Goal: Information Seeking & Learning: Learn about a topic

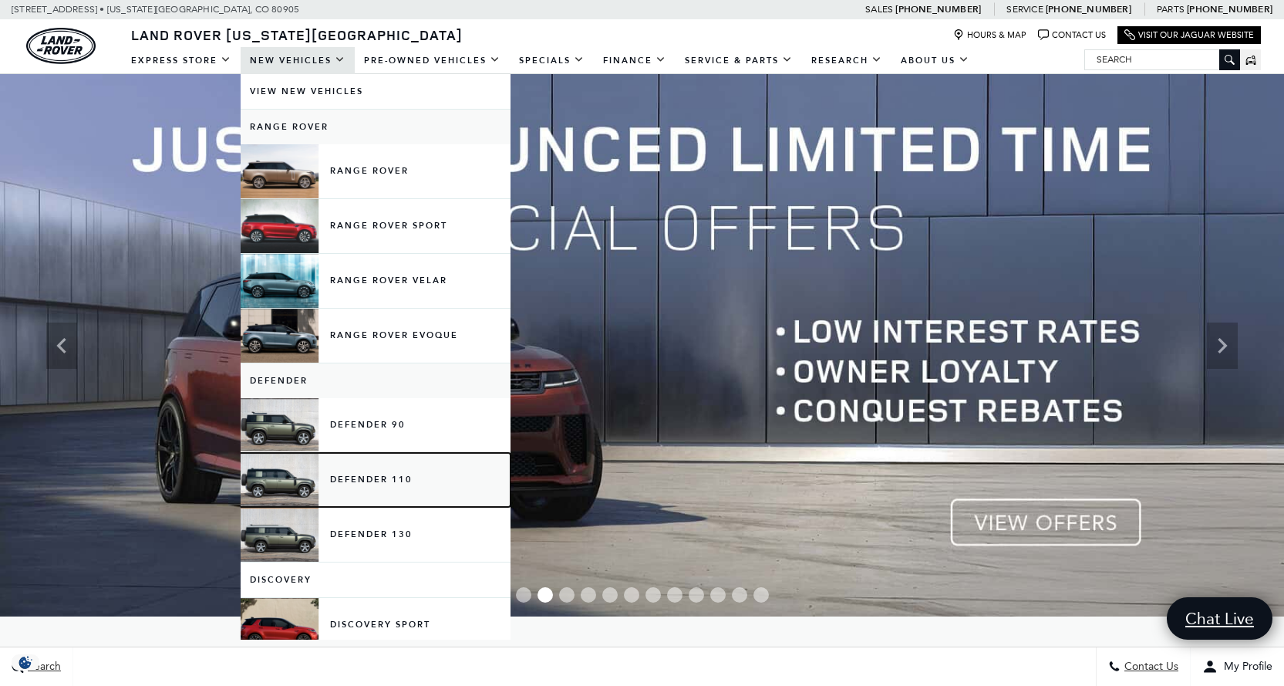
click at [310, 483] on link "Defender 110" at bounding box center [376, 480] width 270 height 54
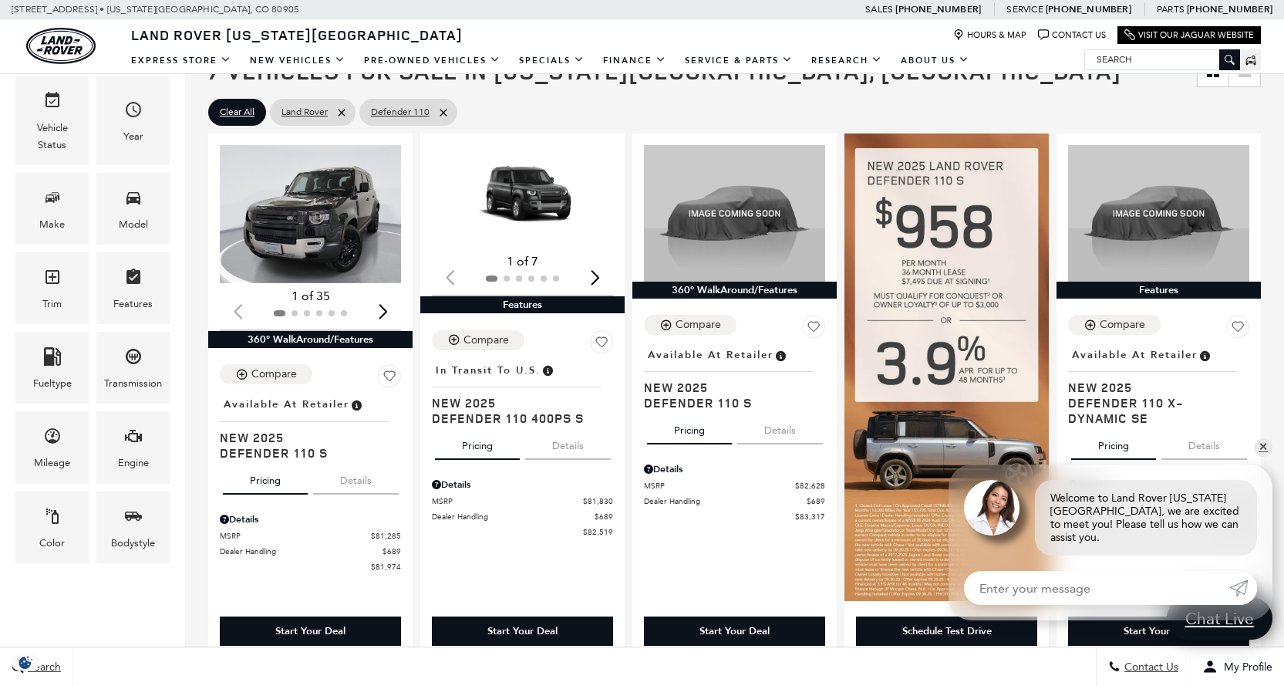
scroll to position [309, 0]
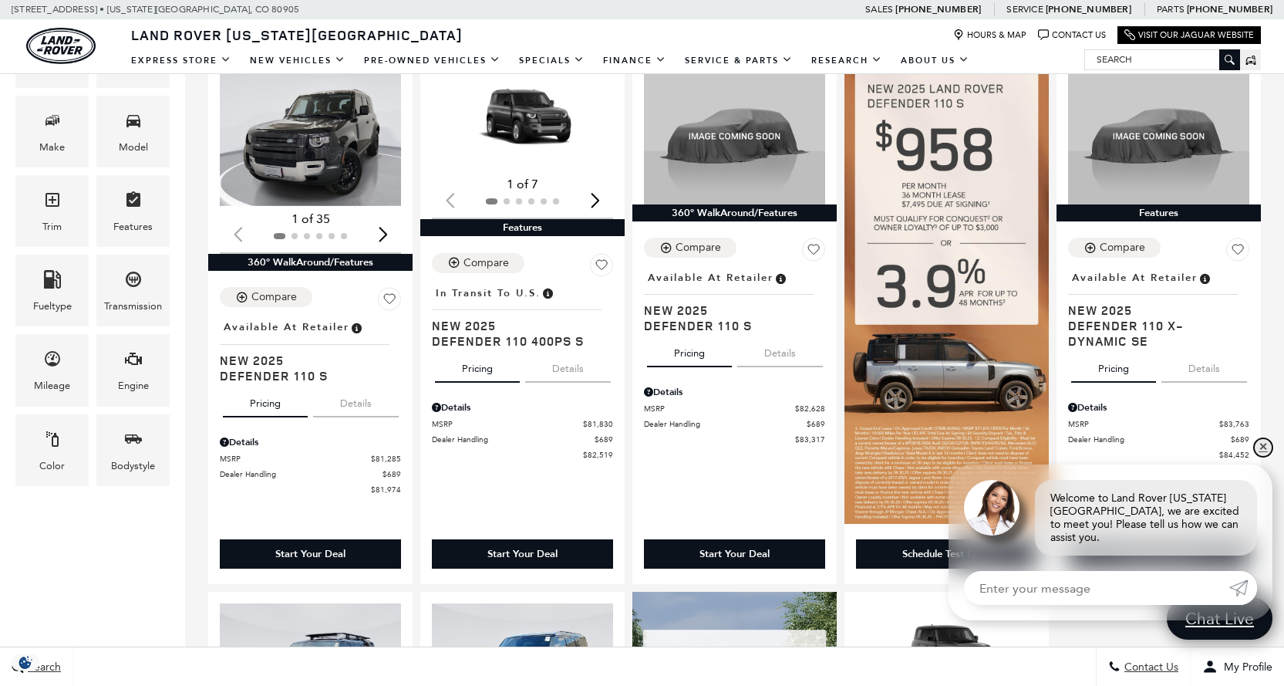
click at [1265, 457] on link "✕" at bounding box center [1263, 447] width 19 height 19
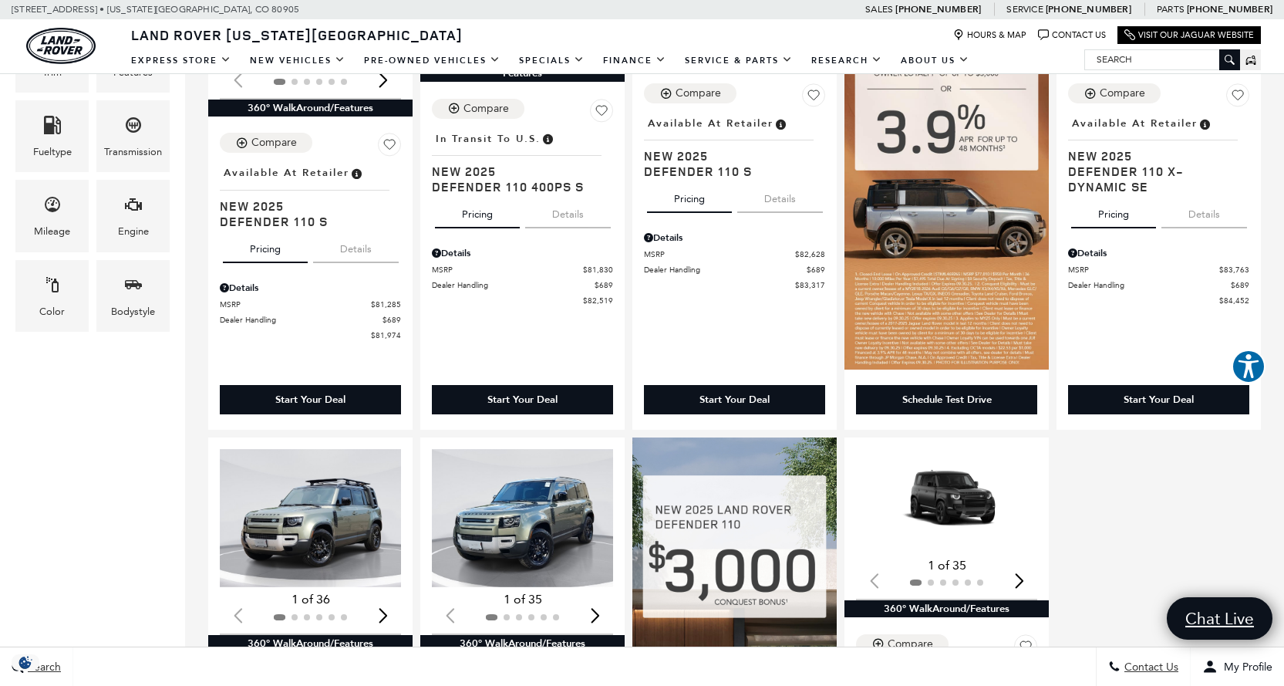
scroll to position [154, 0]
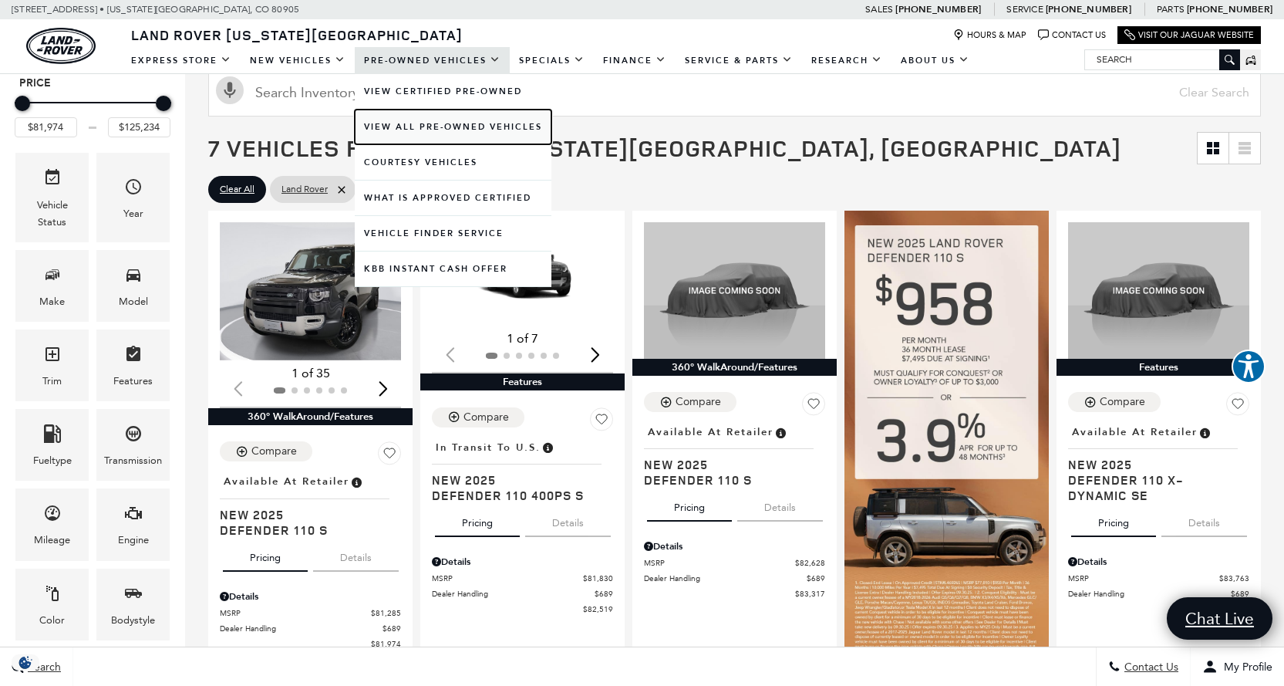
click at [390, 132] on link "View All Pre-Owned Vehicles" at bounding box center [453, 127] width 197 height 35
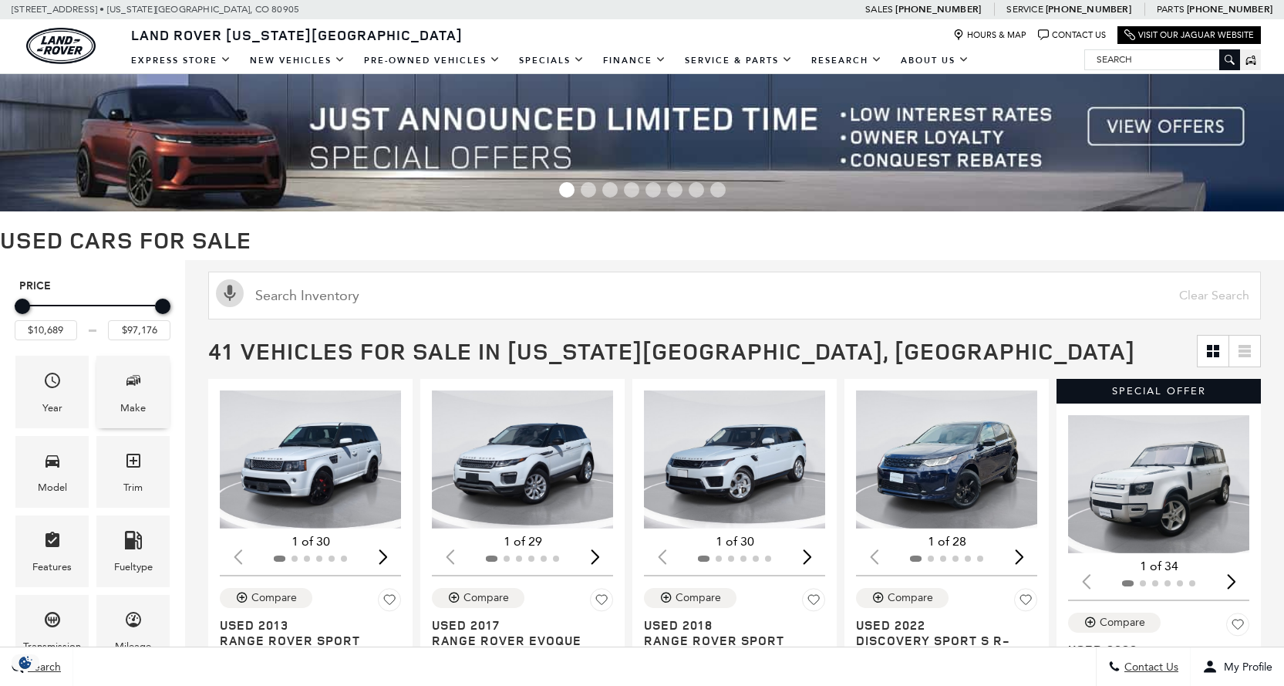
click at [143, 387] on div "Make" at bounding box center [132, 392] width 73 height 72
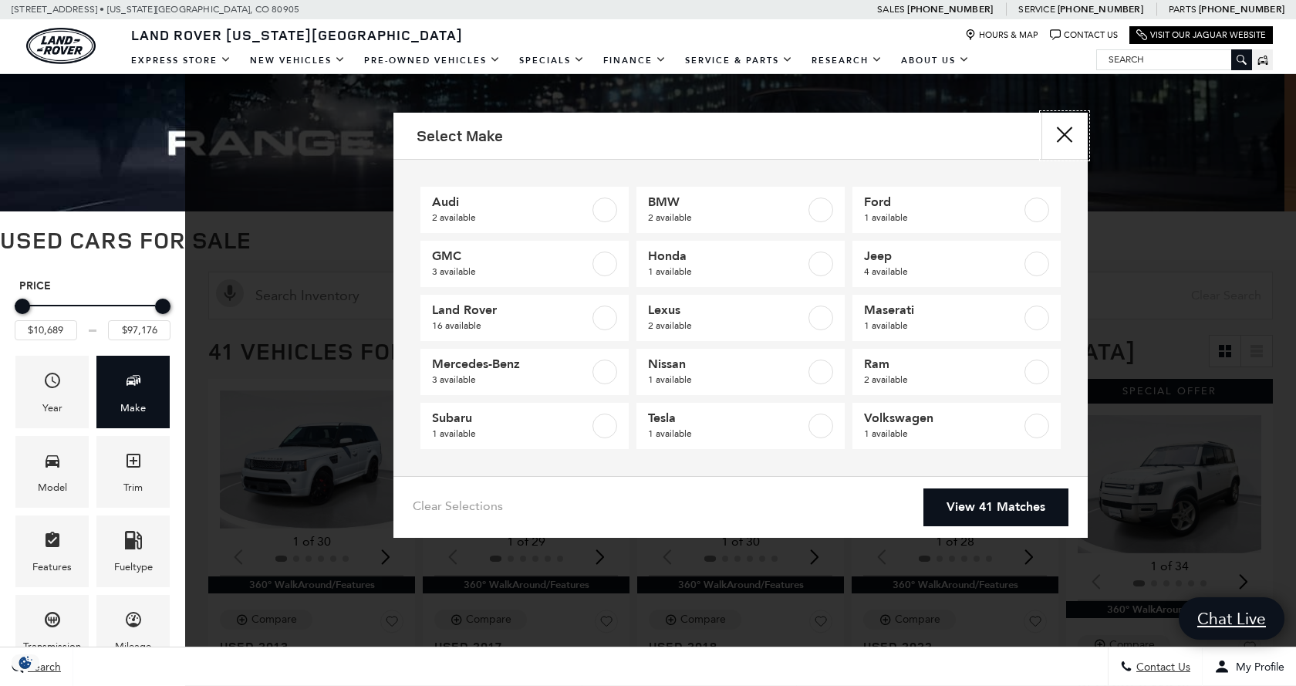
click at [1070, 130] on button "close" at bounding box center [1064, 136] width 46 height 46
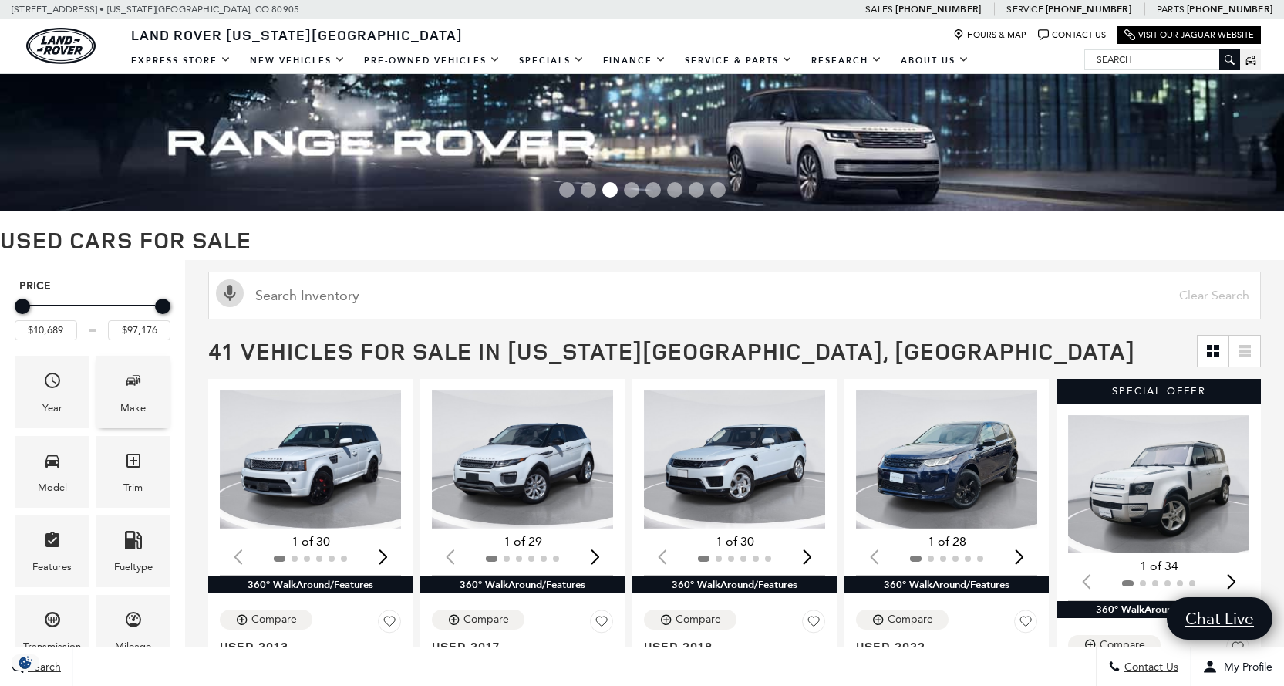
click at [127, 372] on icon "Make" at bounding box center [133, 380] width 19 height 19
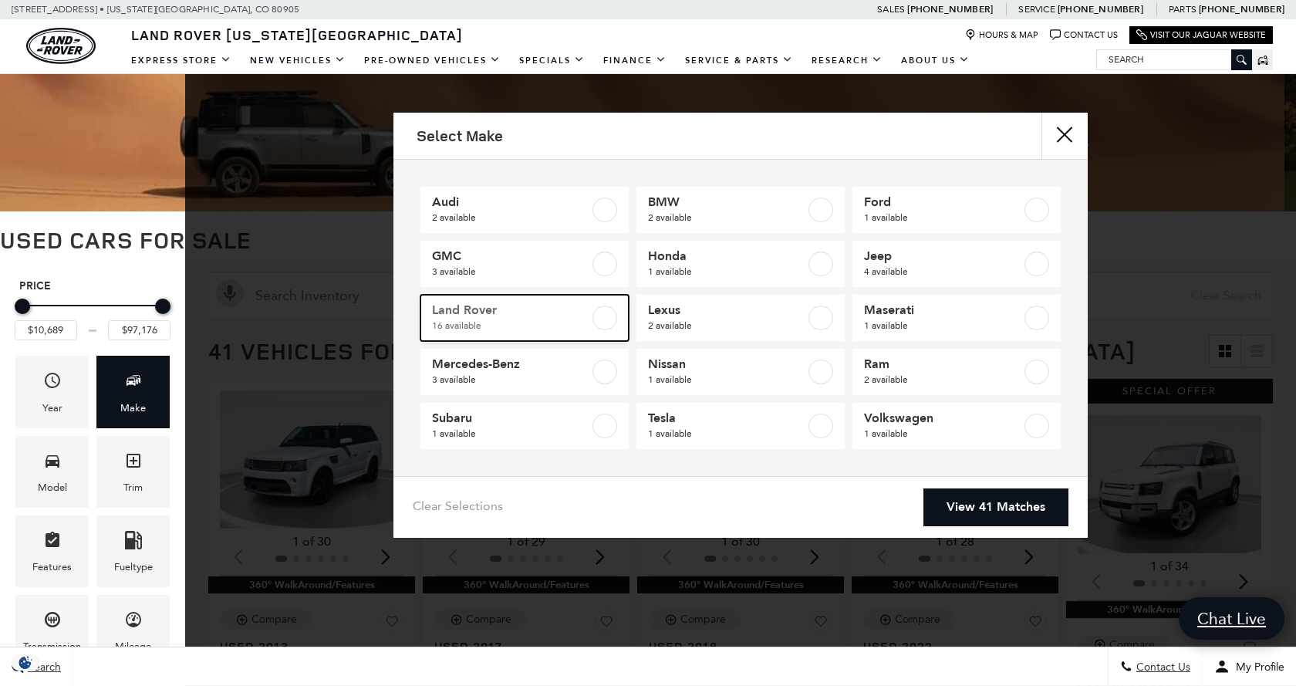
click at [605, 313] on label at bounding box center [604, 317] width 25 height 25
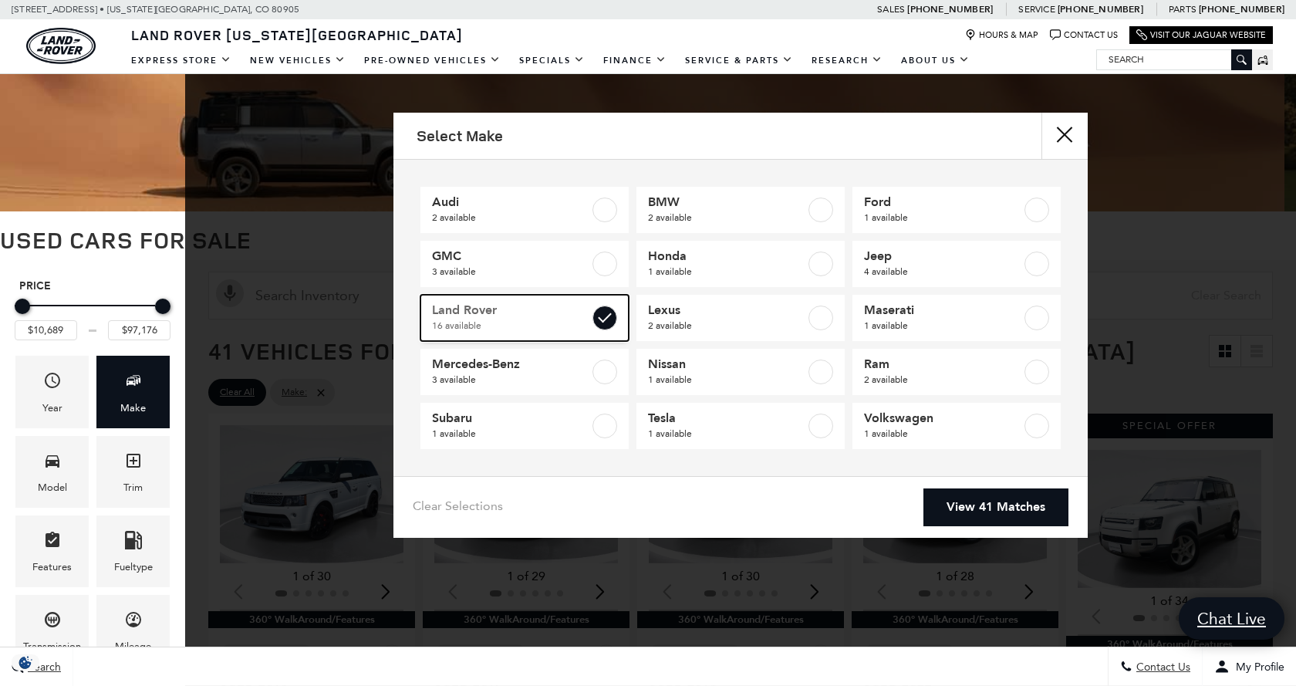
type input "$17,684"
checkbox input "true"
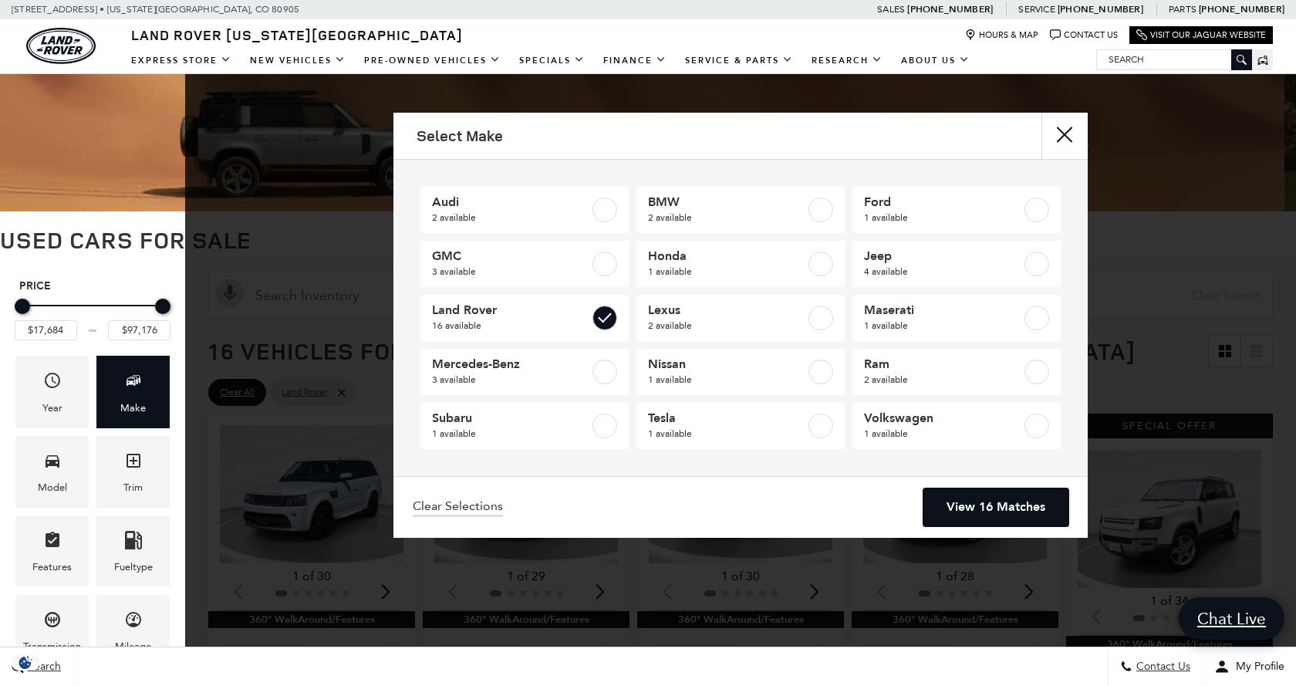
click at [1023, 503] on link "View 16 Matches" at bounding box center [995, 507] width 145 height 38
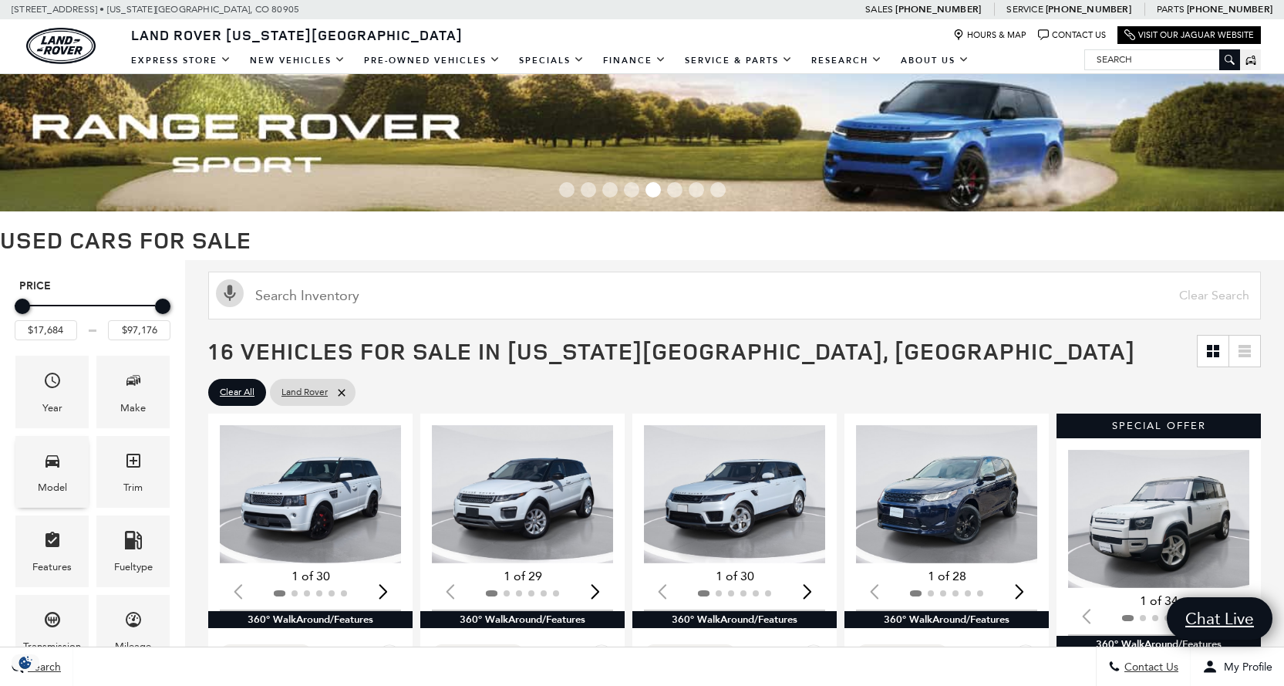
click at [49, 464] on icon "Model" at bounding box center [53, 461] width 14 height 12
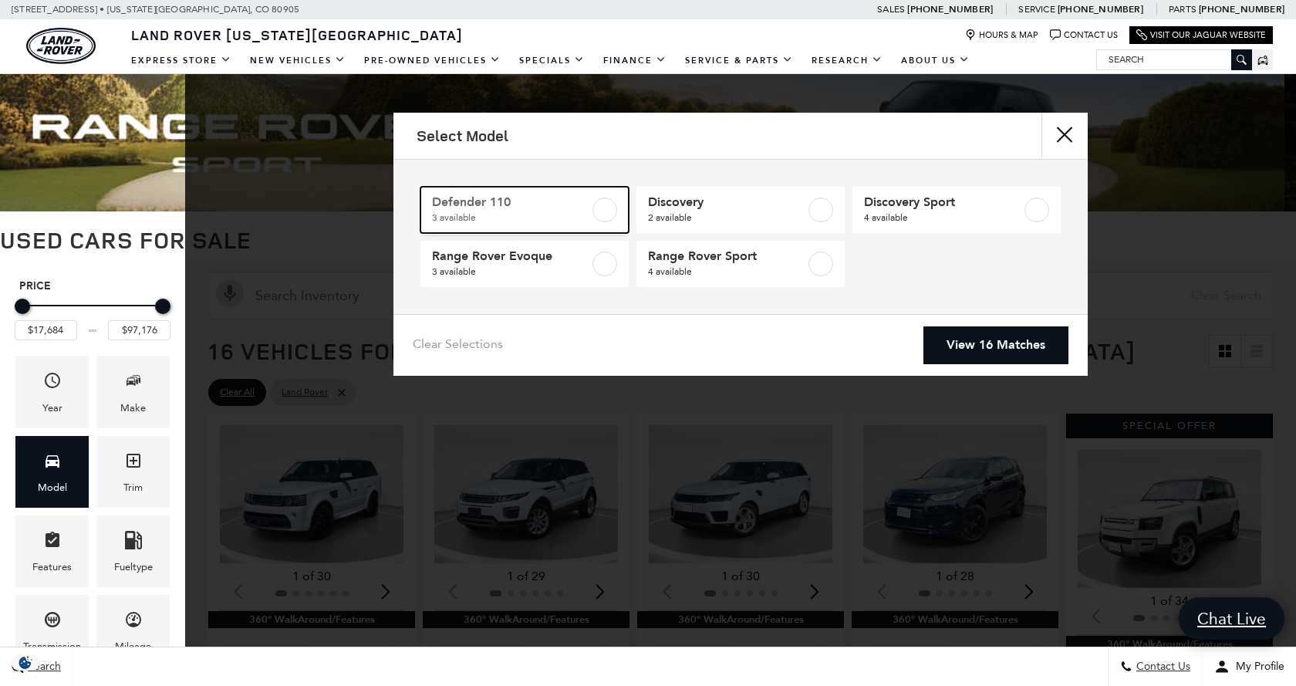
click at [605, 207] on label at bounding box center [604, 209] width 25 height 25
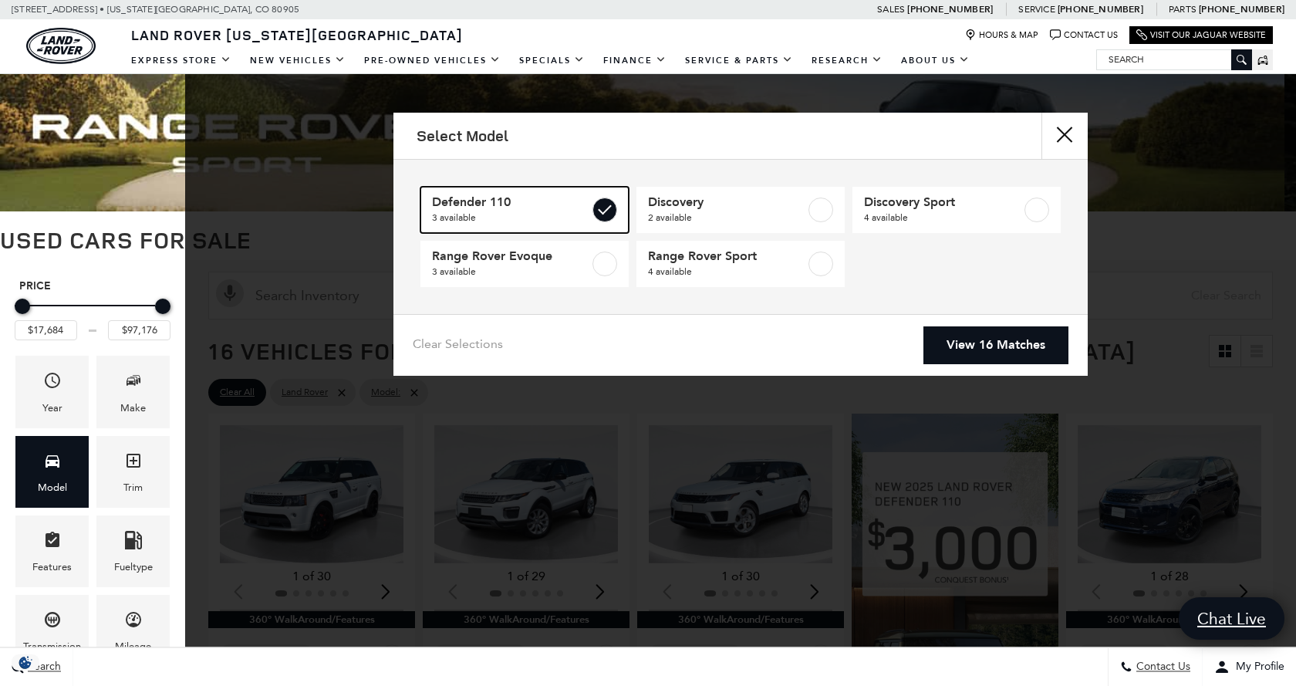
type input "$41,684"
type input "$66,689"
checkbox input "true"
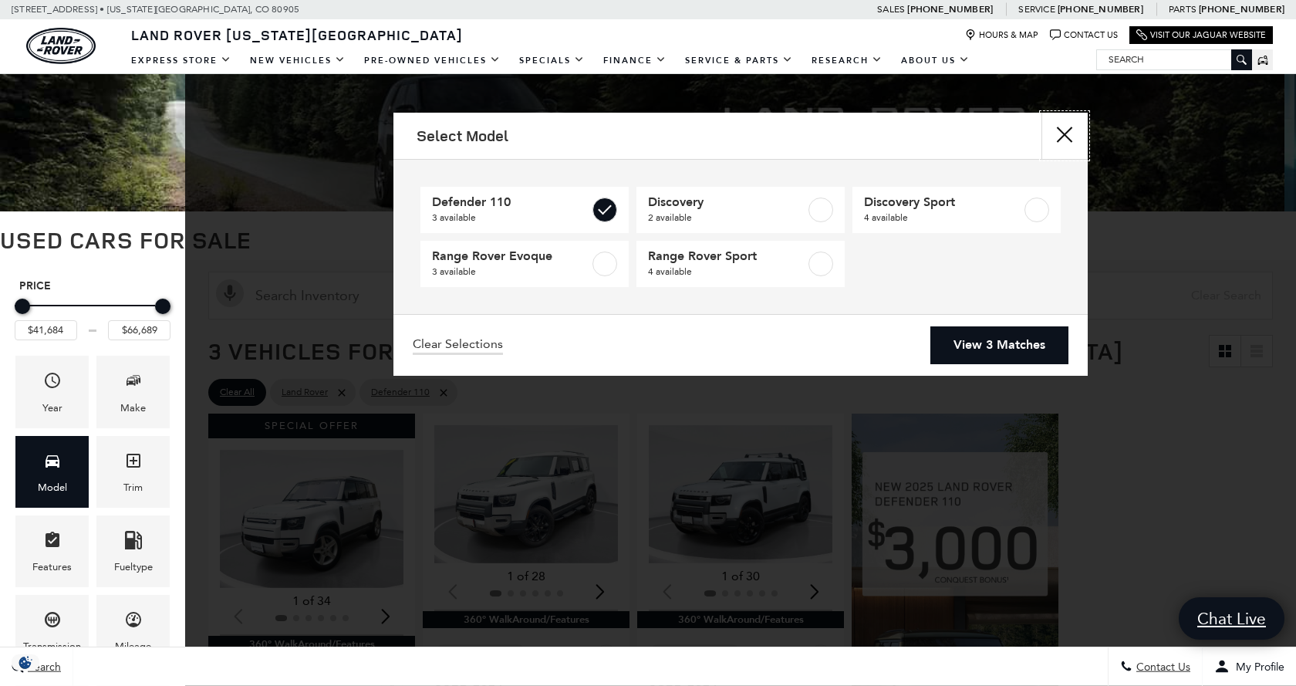
click at [1060, 135] on button "Close" at bounding box center [1064, 136] width 46 height 46
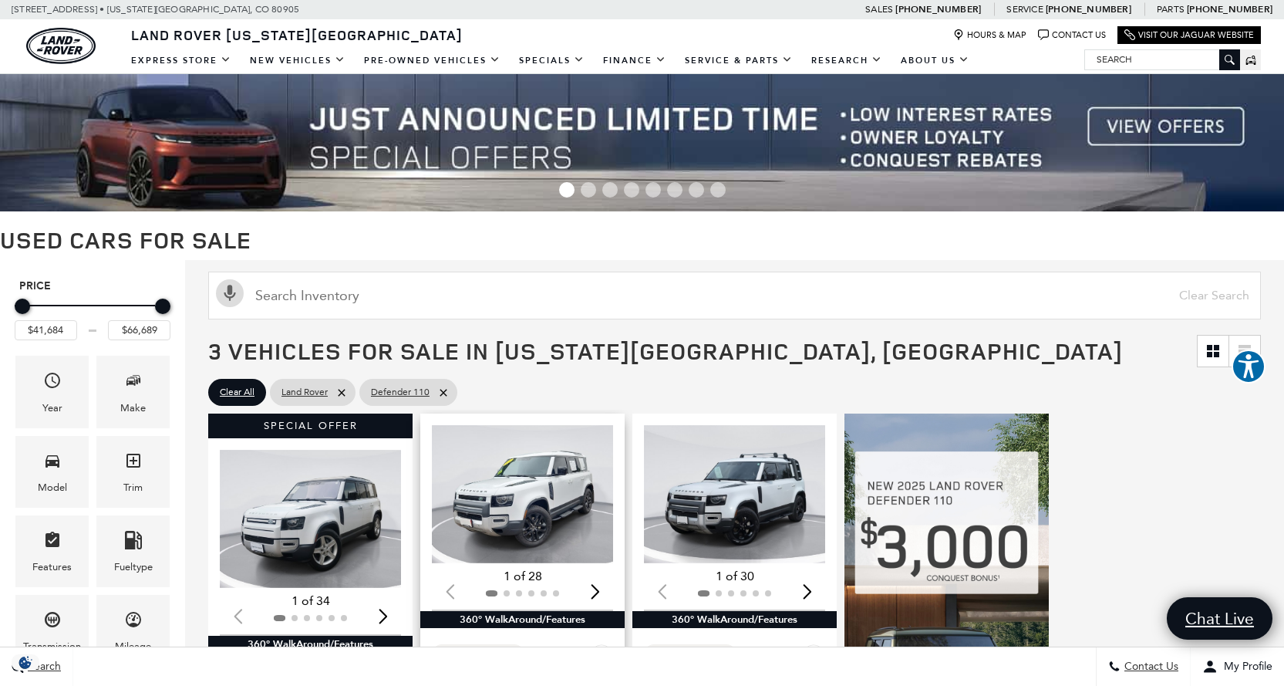
click at [521, 474] on img "1 / 2" at bounding box center [524, 494] width 184 height 138
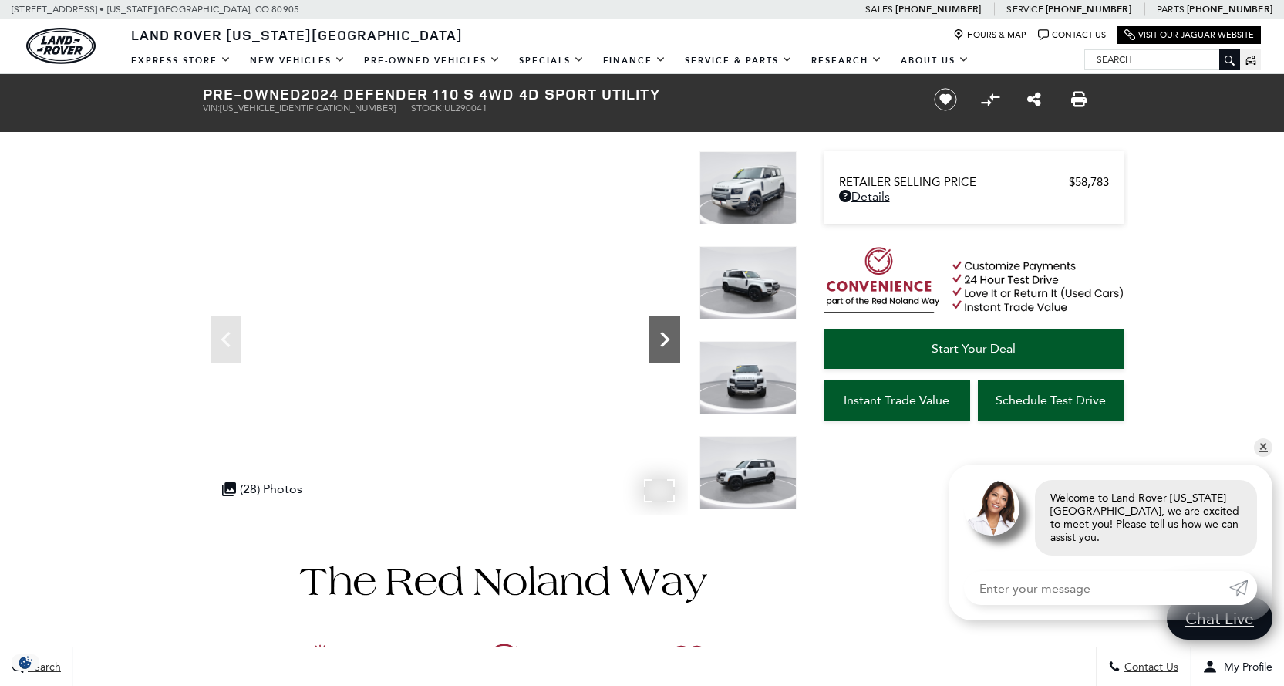
click at [665, 339] on icon "Next" at bounding box center [664, 339] width 31 height 31
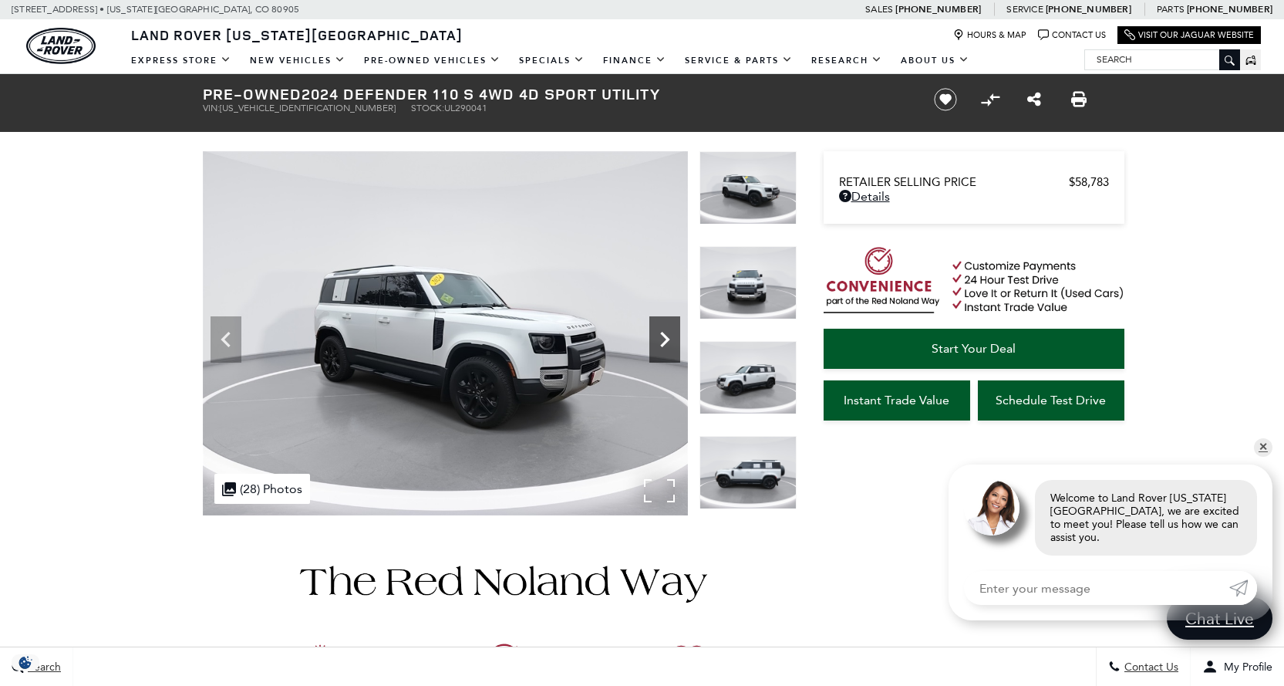
click at [666, 339] on icon "Next" at bounding box center [664, 339] width 31 height 31
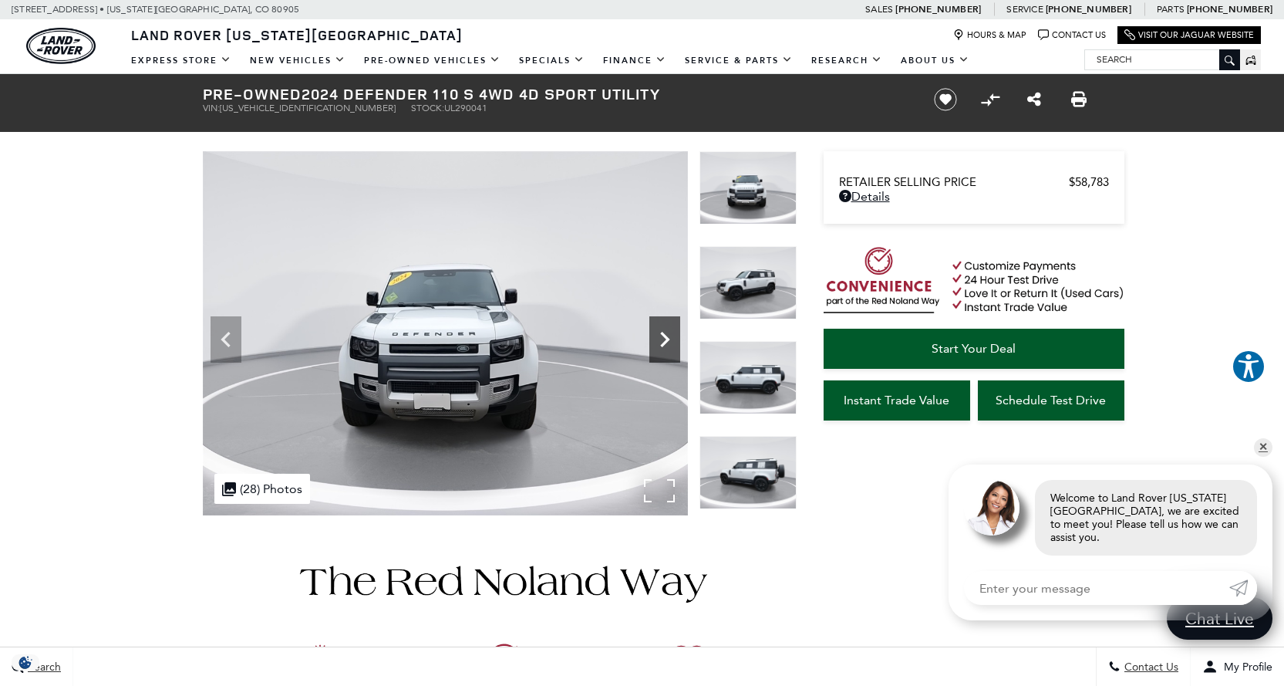
click at [666, 339] on icon "Next" at bounding box center [664, 339] width 31 height 31
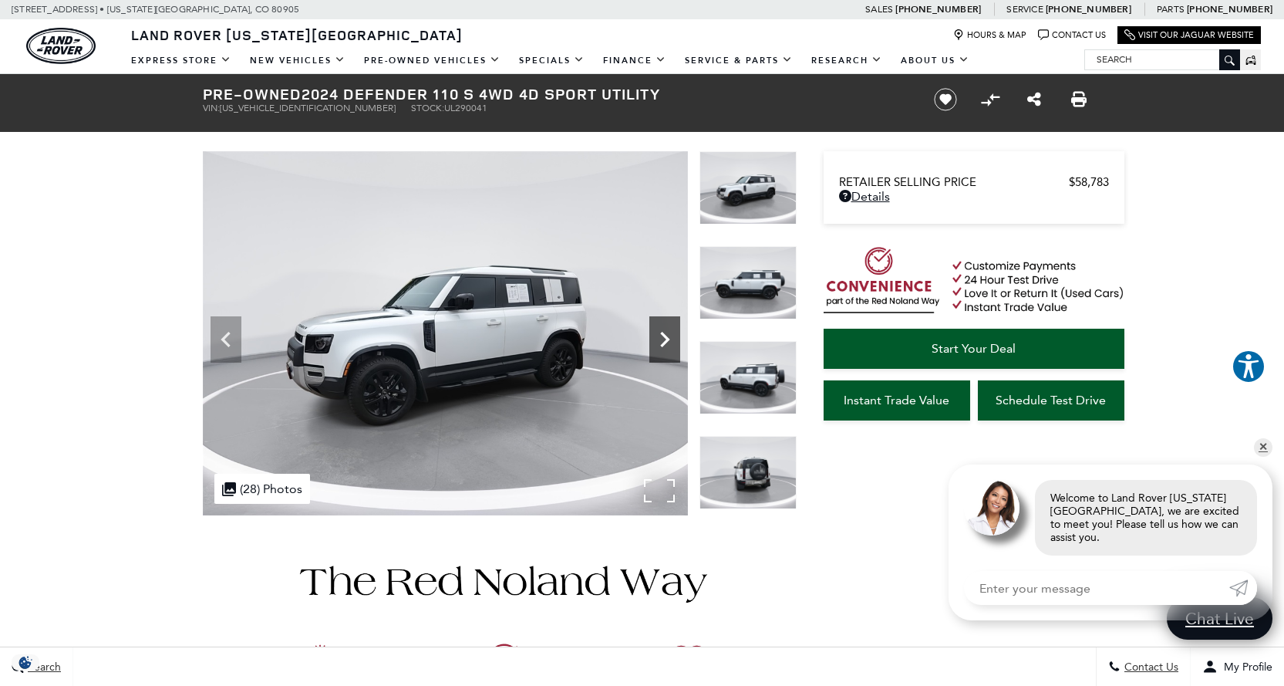
click at [666, 339] on icon "Next" at bounding box center [664, 339] width 31 height 31
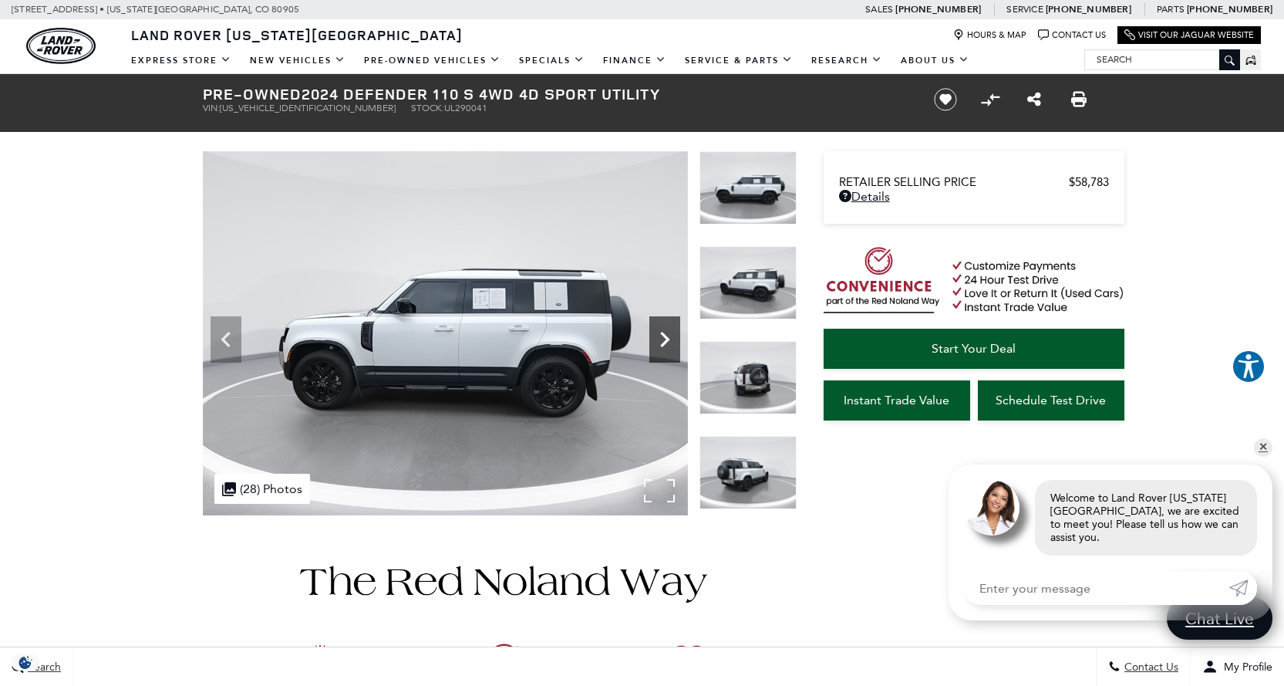
click at [666, 339] on icon "Next" at bounding box center [664, 339] width 31 height 31
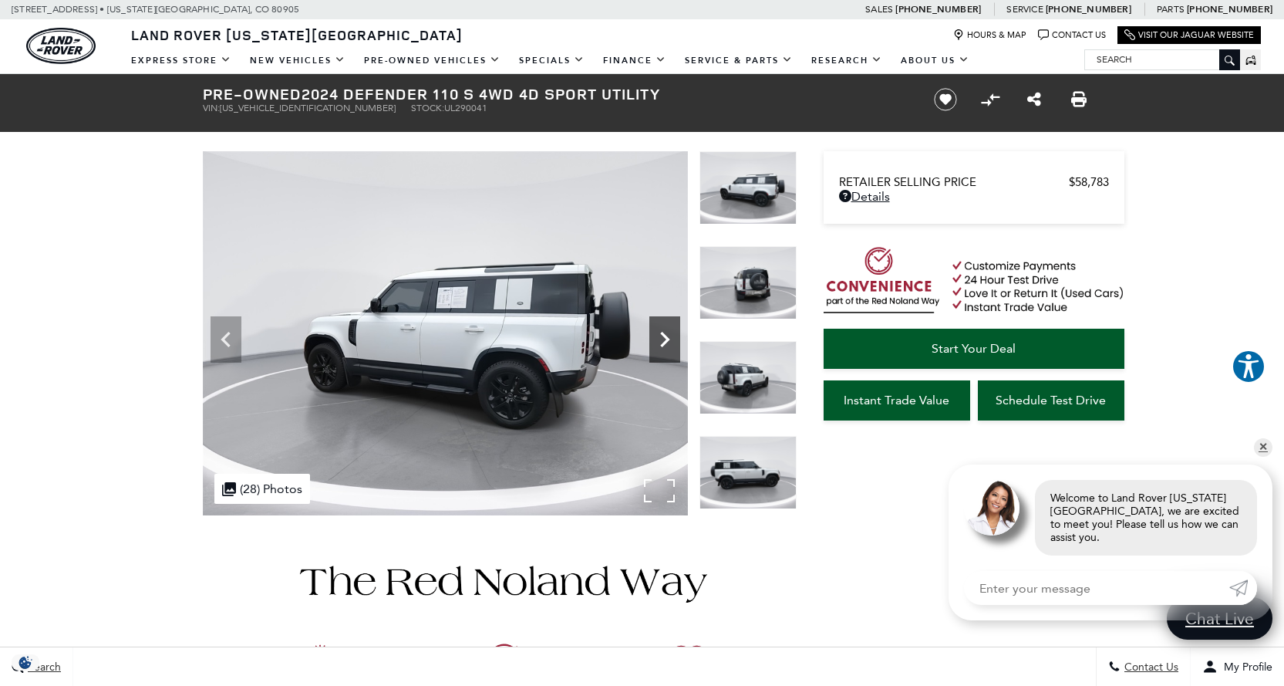
click at [672, 349] on icon "Next" at bounding box center [664, 339] width 31 height 31
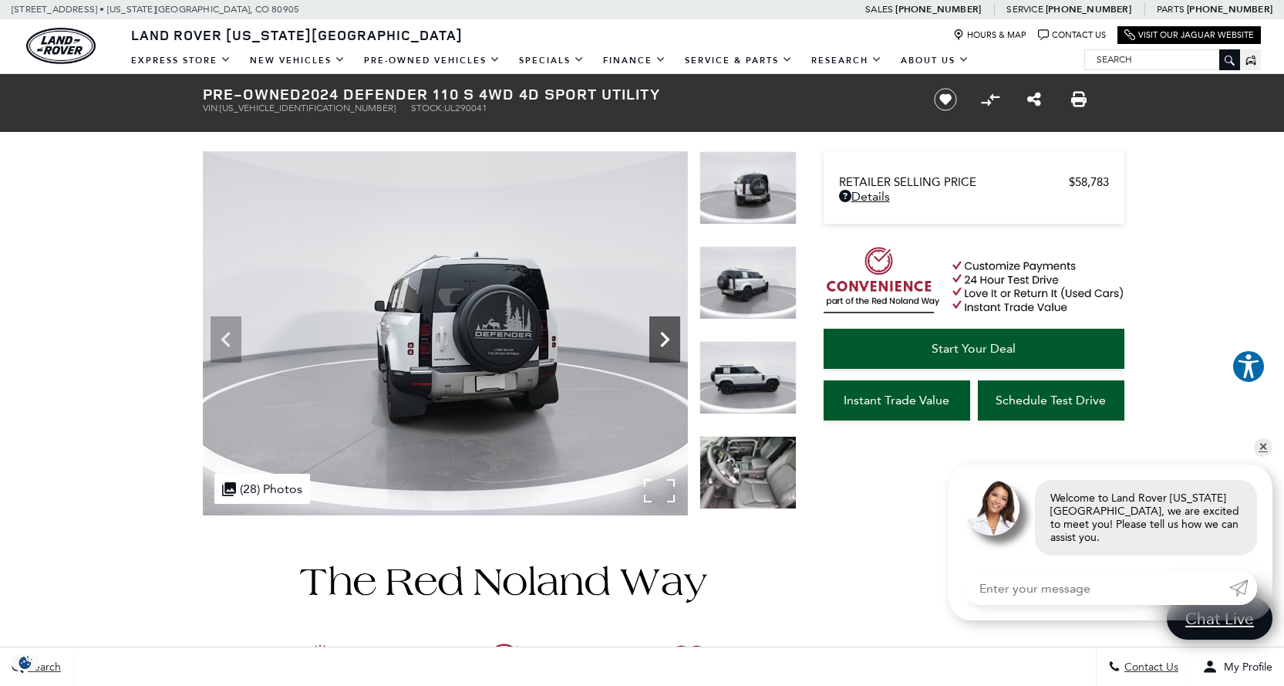
click at [672, 349] on icon "Next" at bounding box center [664, 339] width 31 height 31
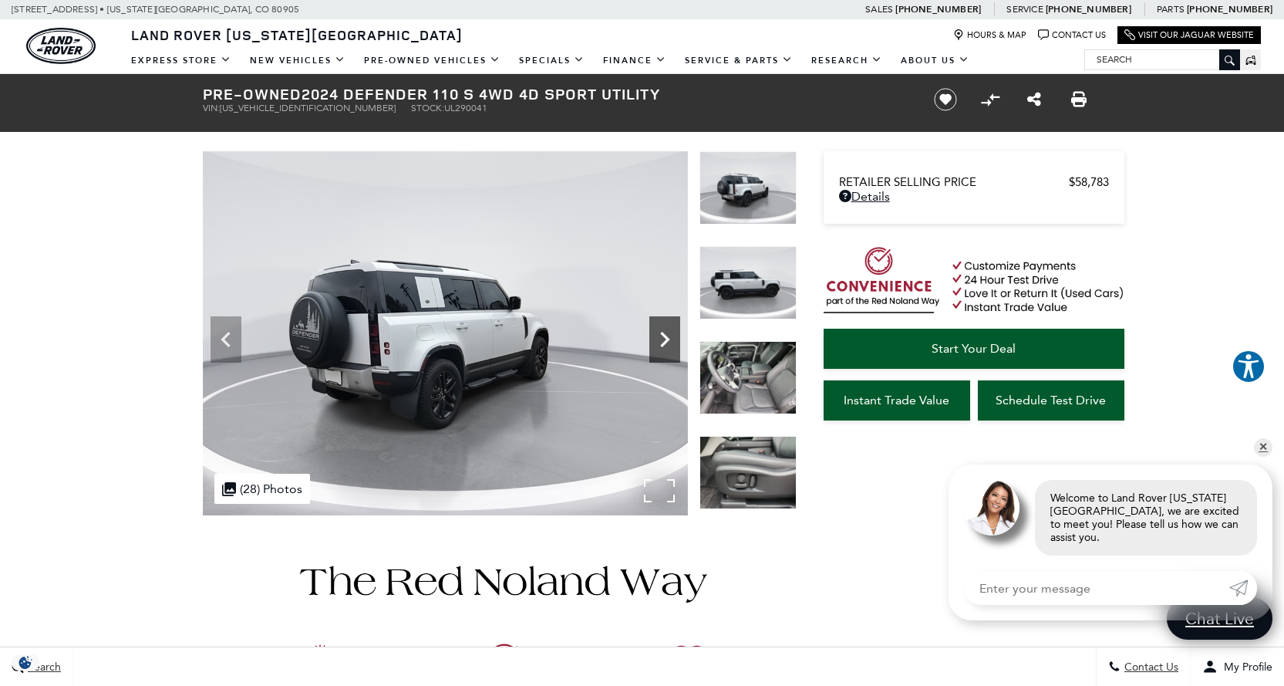
click at [672, 349] on icon "Next" at bounding box center [664, 339] width 31 height 31
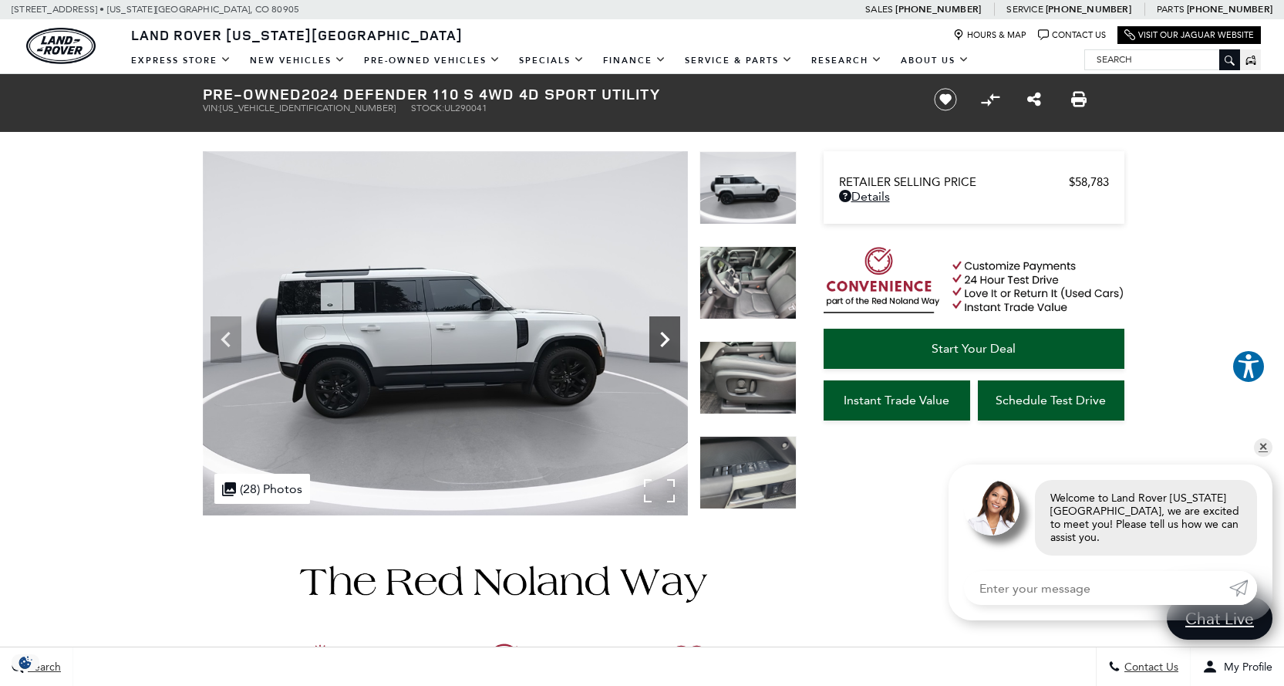
click at [672, 349] on icon "Next" at bounding box center [664, 339] width 31 height 31
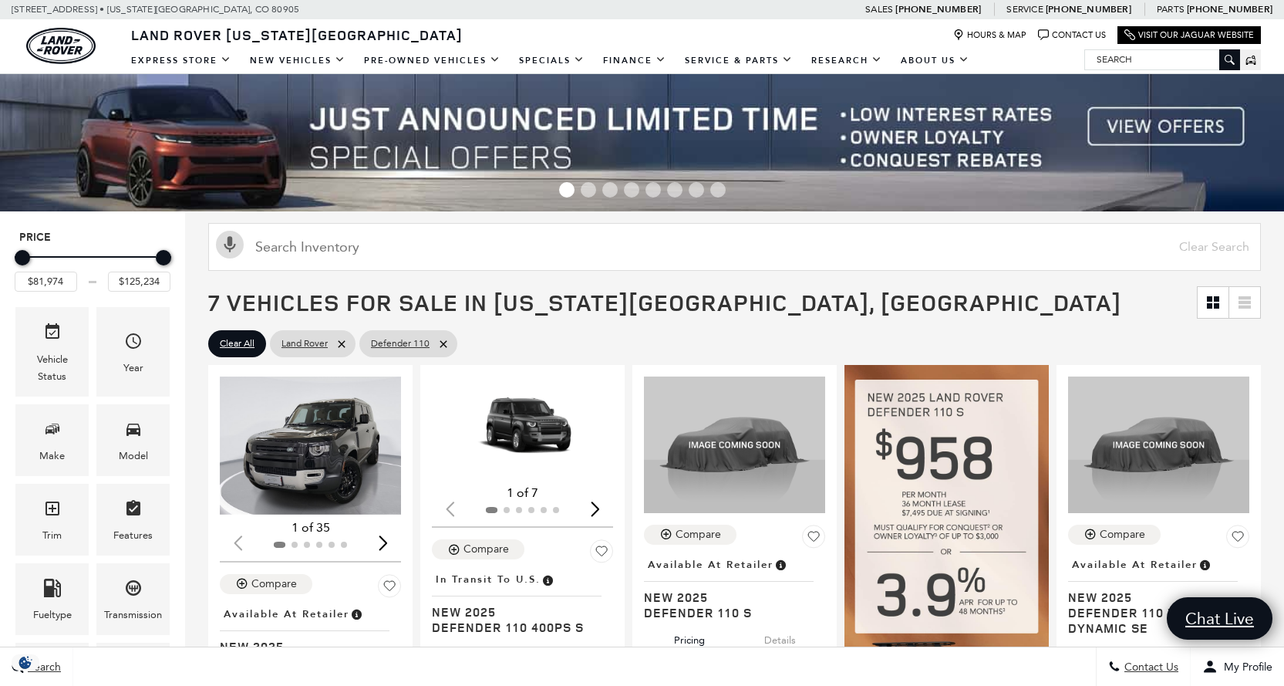
scroll to position [154, 0]
